Goal: Task Accomplishment & Management: Use online tool/utility

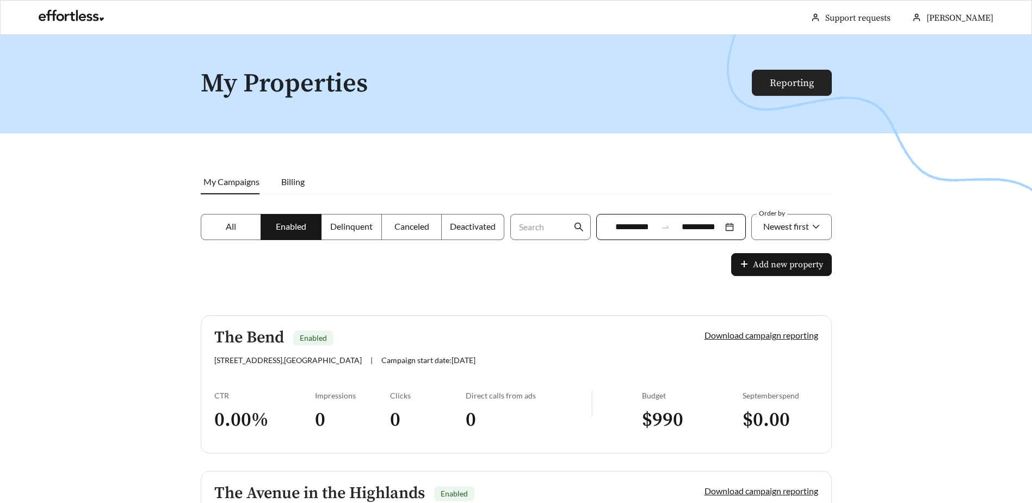
click at [789, 80] on link "Reporting" at bounding box center [792, 83] width 44 height 13
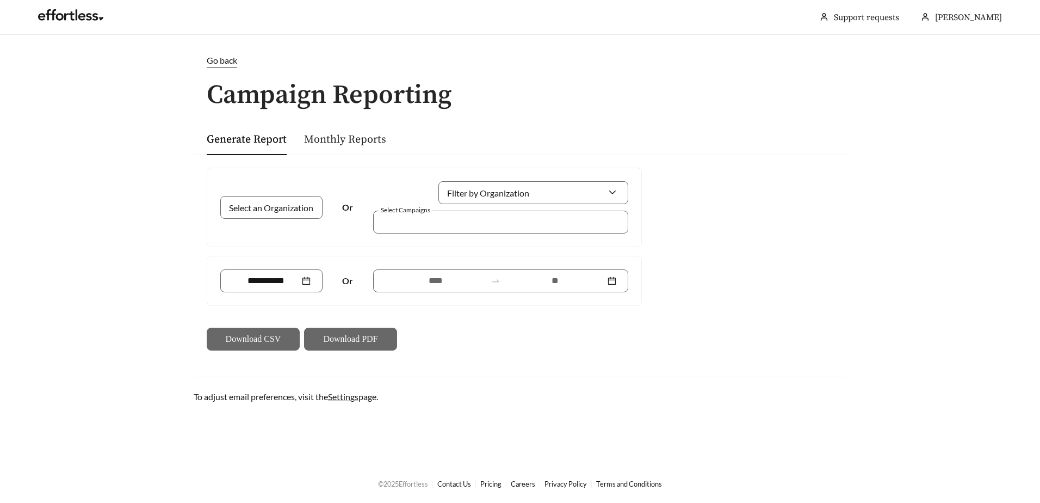
click at [364, 140] on link "Monthly Reports" at bounding box center [345, 140] width 82 height 14
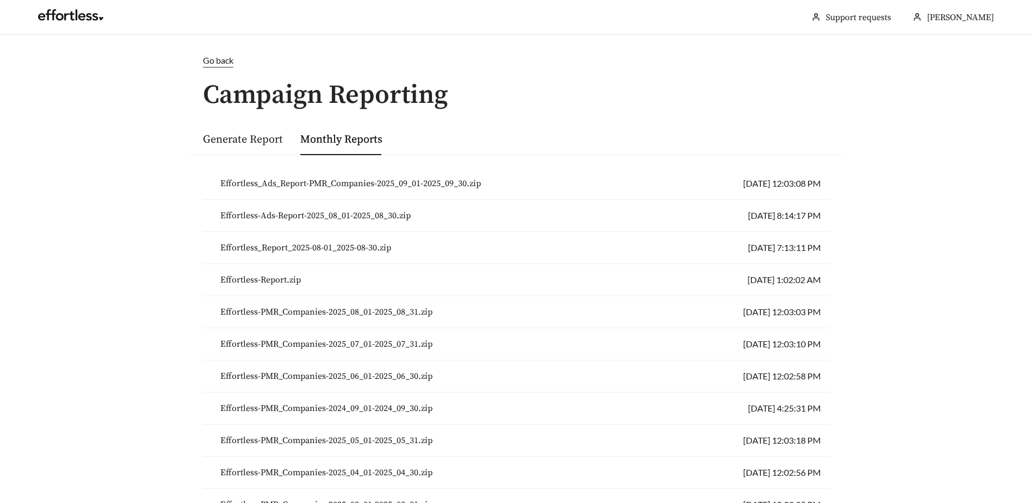
click at [730, 185] on li "Effortless_Ads_Report-PMR_Companies-2025_09_01-2025_09_30.zip [DATE] 12:03:08 PM" at bounding box center [516, 184] width 627 height 32
click at [458, 185] on span "Effortless_Ads_Report-PMR_Companies-2025_09_01-2025_09_30.zip" at bounding box center [350, 183] width 261 height 13
click at [400, 178] on span "Effortless_Ads_Report-PMR_Companies-2025_09_01-2025_09_30.zip" at bounding box center [350, 183] width 261 height 13
click at [357, 137] on link "Monthly Reports" at bounding box center [341, 140] width 82 height 14
click at [752, 183] on li "Effortless_Ads_Report-PMR_Companies-2025_09_01-2025_09_30.zip [DATE] 12:03:08 PM" at bounding box center [516, 184] width 627 height 32
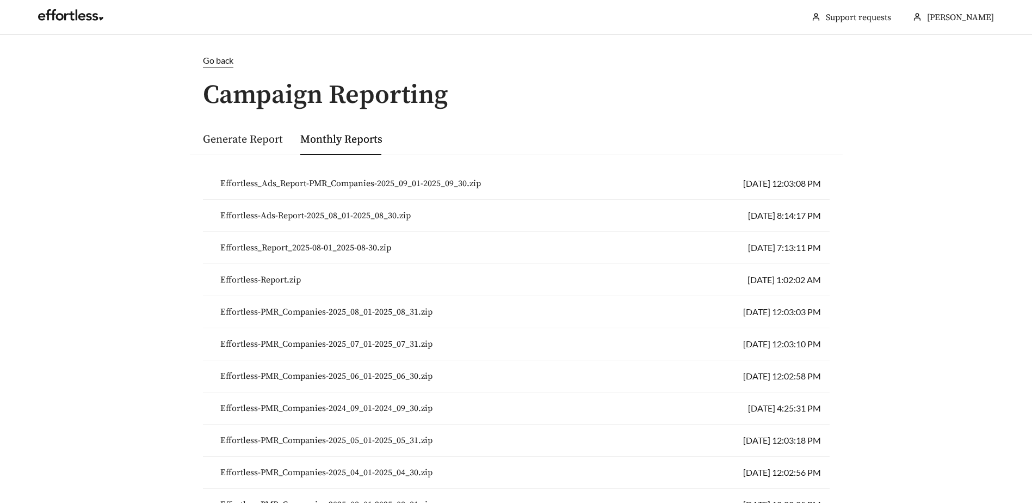
click at [468, 183] on span "Effortless_Ads_Report-PMR_Companies-2025_09_01-2025_09_30.zip" at bounding box center [350, 183] width 261 height 13
click at [211, 59] on span "Go back" at bounding box center [218, 60] width 30 height 10
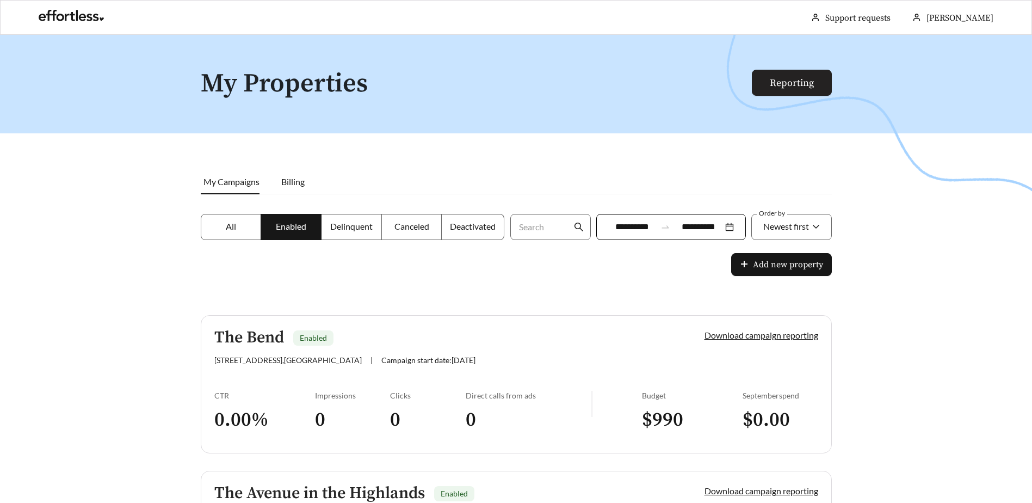
click at [780, 85] on link "Reporting" at bounding box center [792, 83] width 44 height 13
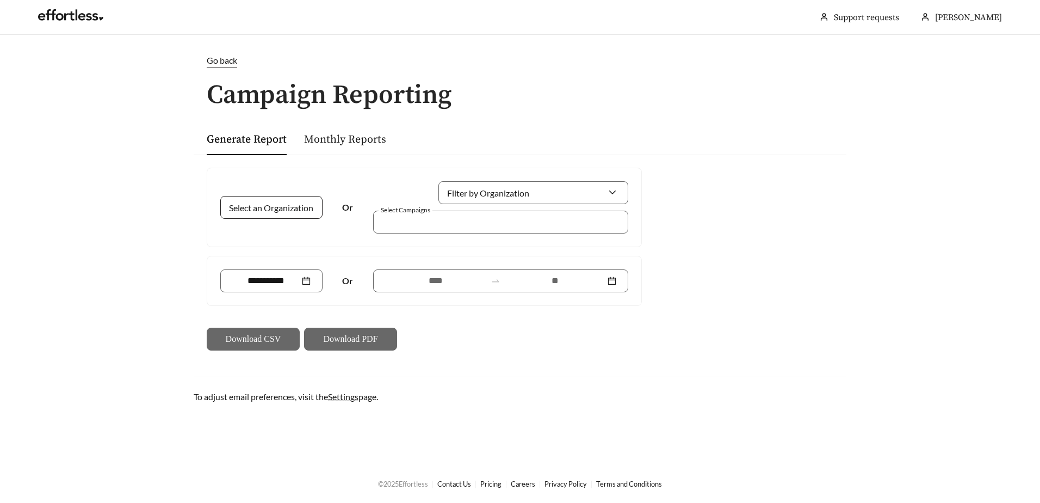
click at [304, 203] on div at bounding box center [271, 207] width 102 height 23
click at [479, 221] on div at bounding box center [493, 221] width 230 height 15
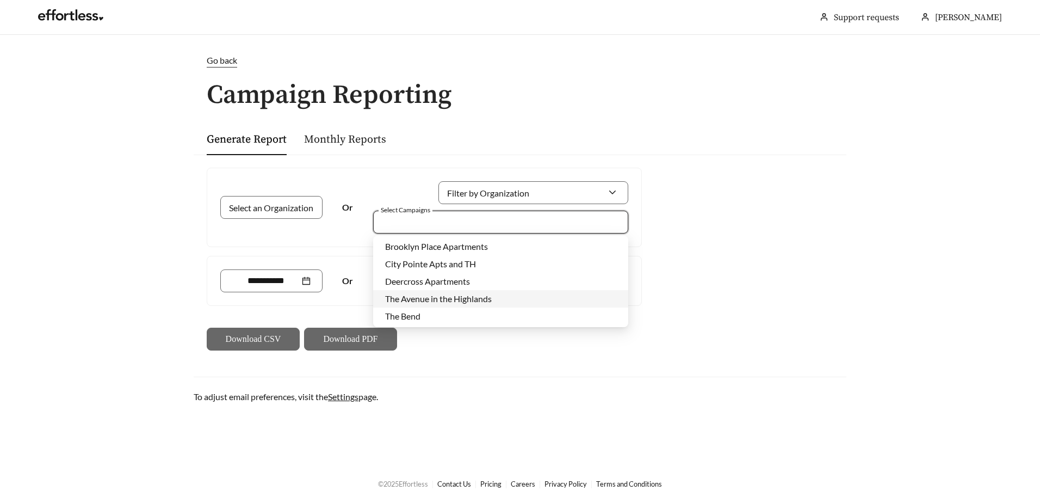
click at [445, 301] on span "The Avenue in the Highlands" at bounding box center [438, 298] width 107 height 10
click at [883, 302] on main "Go back Campaign Reporting Generate Report Monthly Reports Select an Organizati…" at bounding box center [520, 249] width 1040 height 429
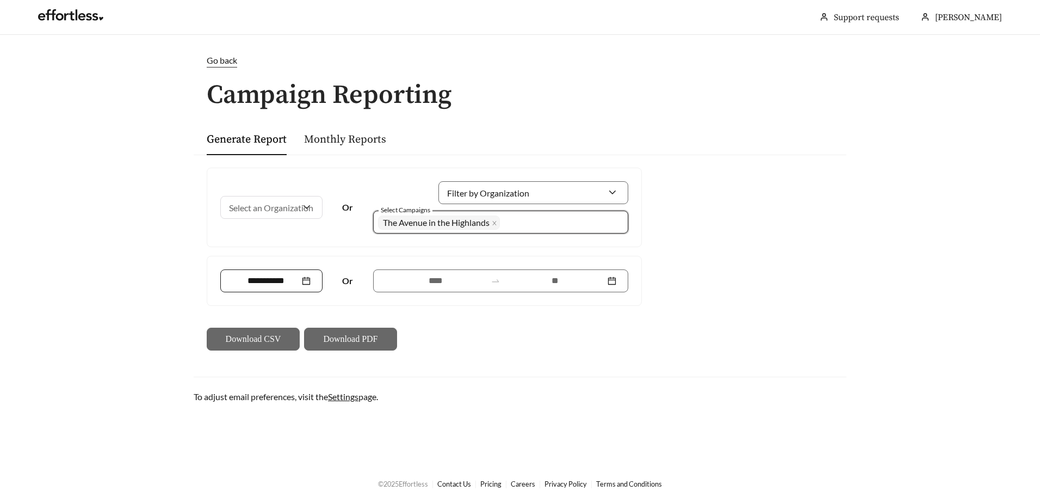
click at [308, 279] on div at bounding box center [271, 280] width 78 height 13
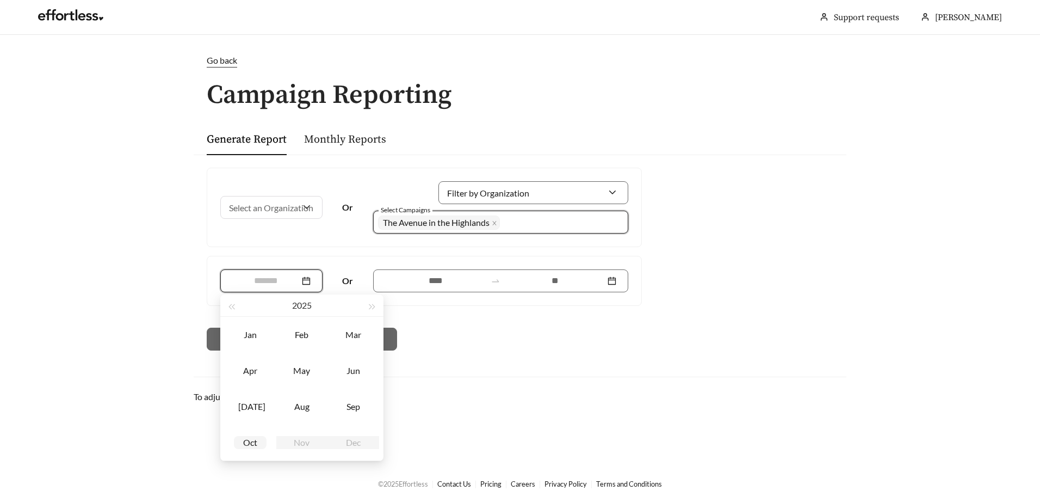
type input "*******"
click at [359, 402] on div "Sep" at bounding box center [353, 406] width 33 height 13
type input "*******"
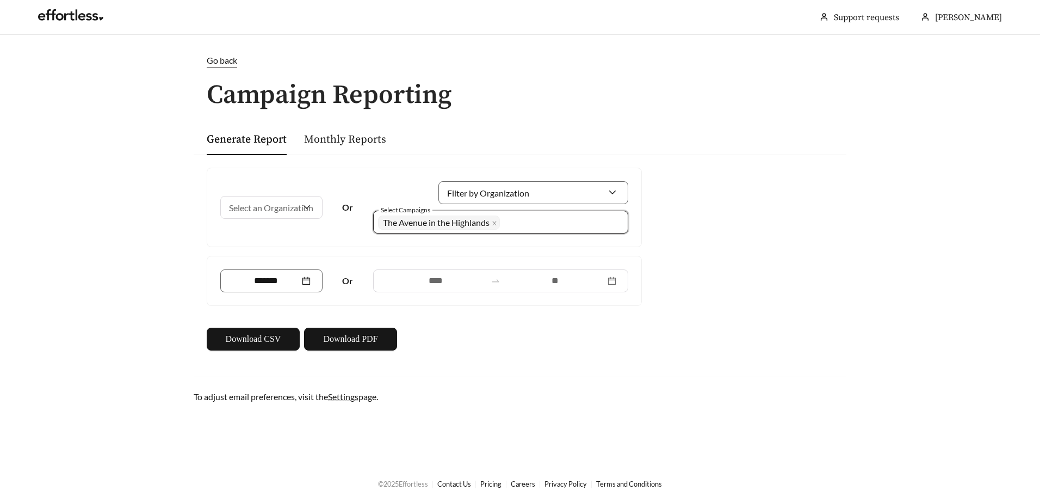
click at [566, 339] on div "Download CSV Download PDF" at bounding box center [424, 338] width 435 height 23
click at [503, 189] on input "Filter by Organization" at bounding box center [528, 193] width 157 height 22
click at [559, 380] on div "Go back Campaign Reporting Generate Report Monthly Reports Select an Organizati…" at bounding box center [520, 228] width 674 height 349
click at [520, 189] on input "Filter by Organization" at bounding box center [528, 193] width 157 height 22
click at [510, 215] on span "PMR Companies" at bounding box center [481, 217] width 63 height 10
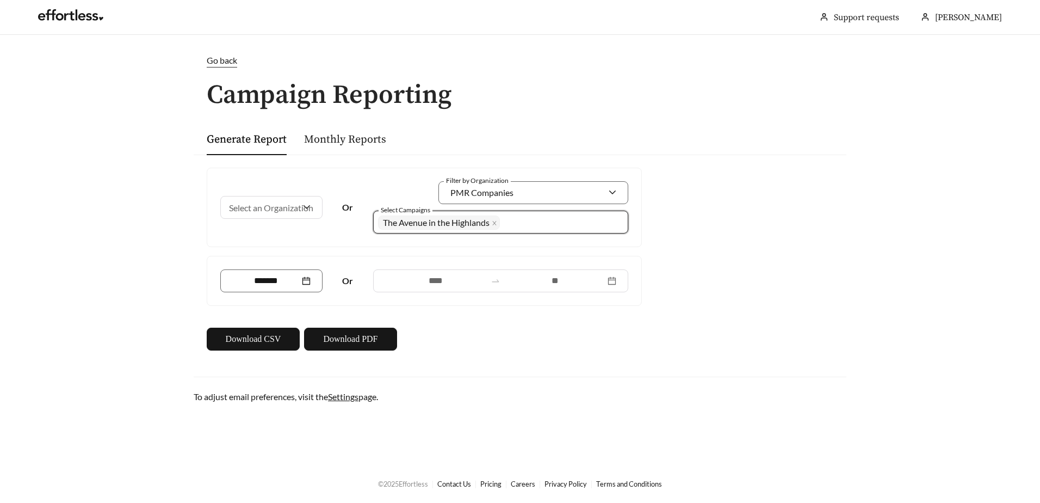
click at [590, 413] on main "Go back Campaign Reporting Generate Report Monthly Reports Select an Organizati…" at bounding box center [520, 249] width 1040 height 429
click at [353, 340] on span "Download PDF" at bounding box center [350, 338] width 54 height 13
drag, startPoint x: 886, startPoint y: 399, endPoint x: 653, endPoint y: 399, distance: 233.3
click at [886, 399] on main "Go back Campaign Reporting Generate Report Monthly Reports Select an Organizati…" at bounding box center [520, 249] width 1040 height 429
click at [358, 139] on link "Monthly Reports" at bounding box center [345, 140] width 82 height 14
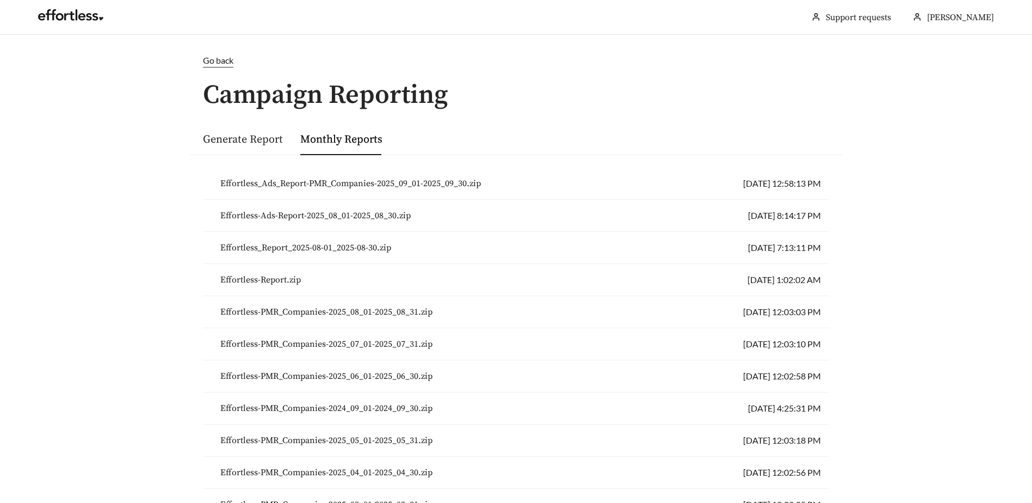
click at [247, 137] on link "Generate Report" at bounding box center [243, 140] width 80 height 14
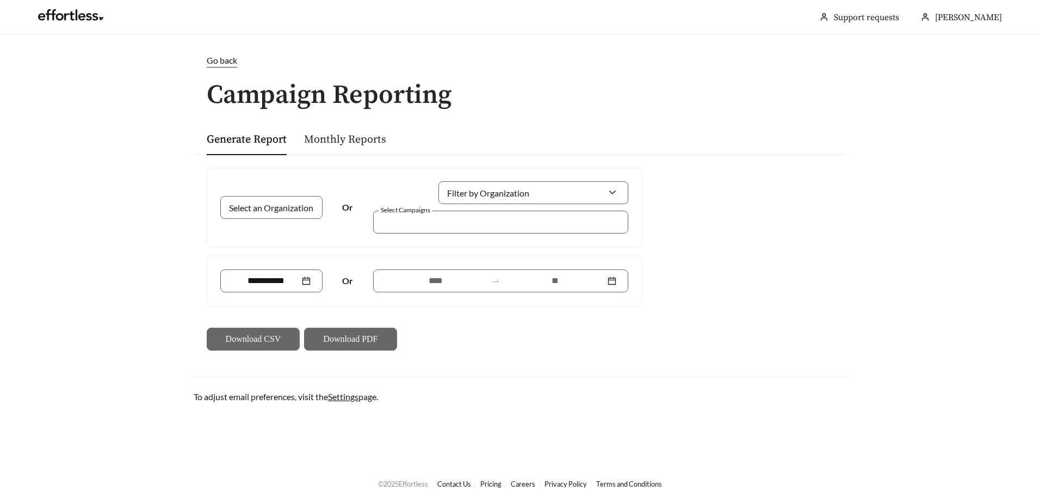
click at [361, 134] on link "Monthly Reports" at bounding box center [345, 140] width 82 height 14
